Goal: Find specific page/section: Find specific page/section

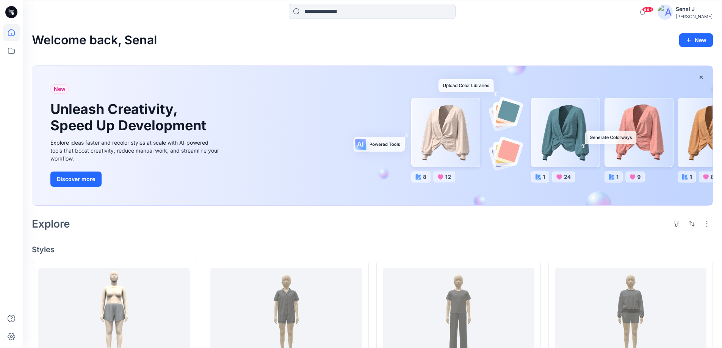
scroll to position [152, 0]
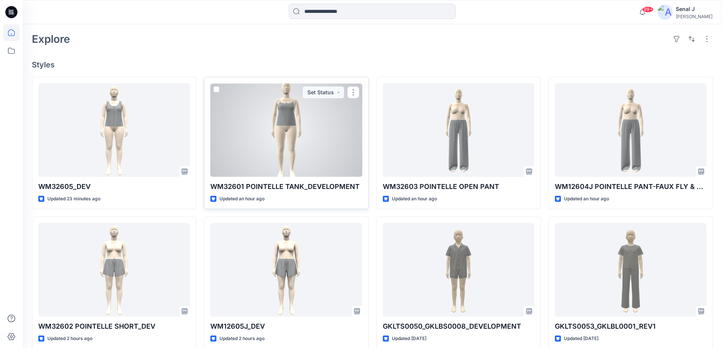
scroll to position [202, 0]
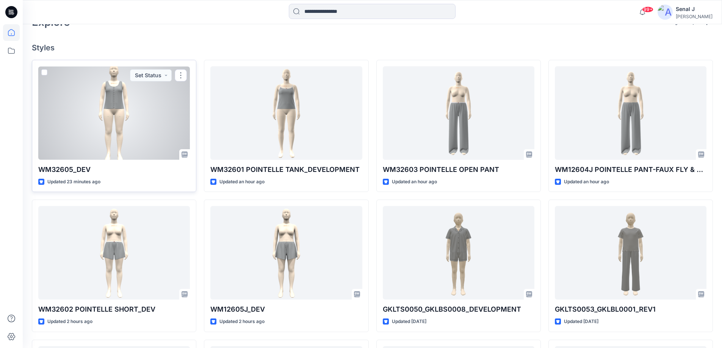
click at [109, 122] on div at bounding box center [114, 113] width 152 height 94
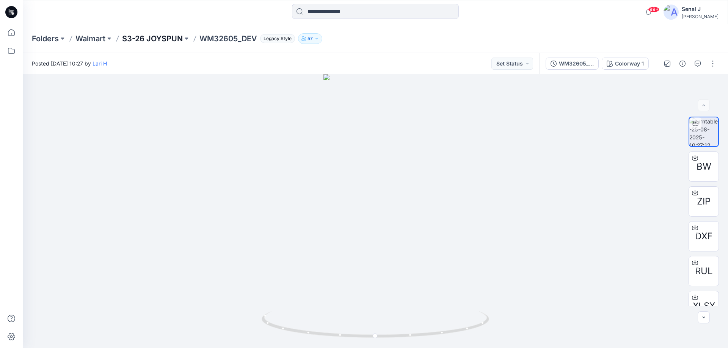
click at [169, 39] on p "S3-26 JOYSPUN" at bounding box center [152, 38] width 61 height 11
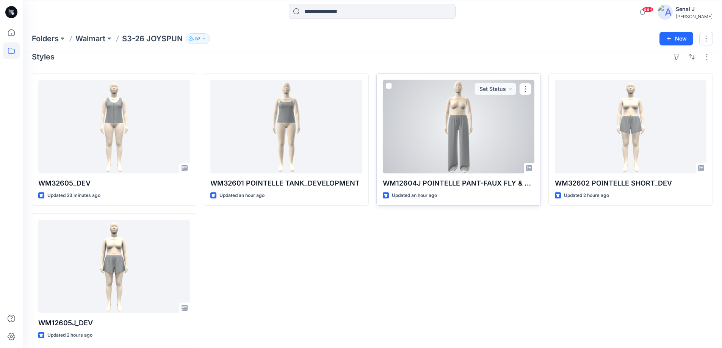
scroll to position [18, 0]
